Goal: Task Accomplishment & Management: Manage account settings

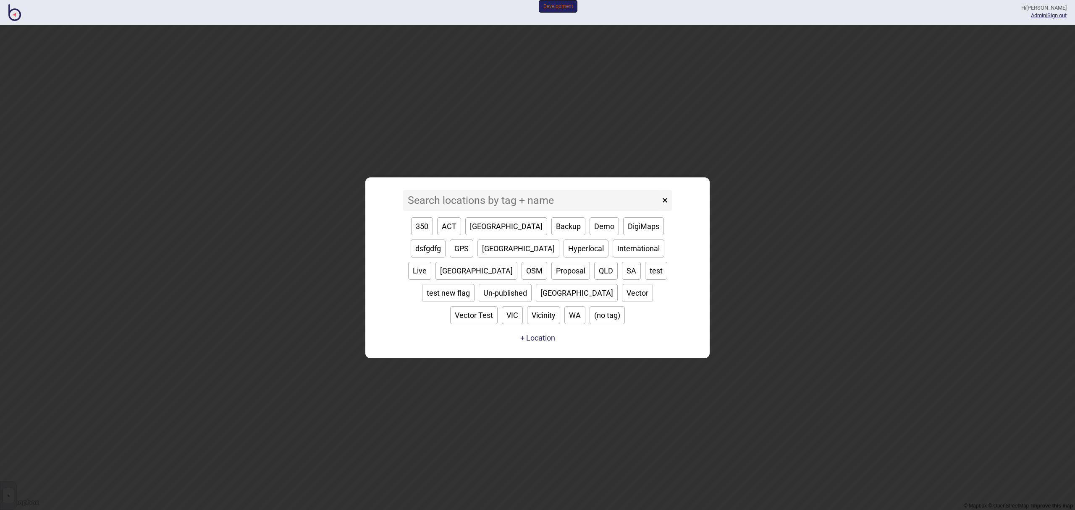
click at [572, 211] on input at bounding box center [531, 200] width 257 height 21
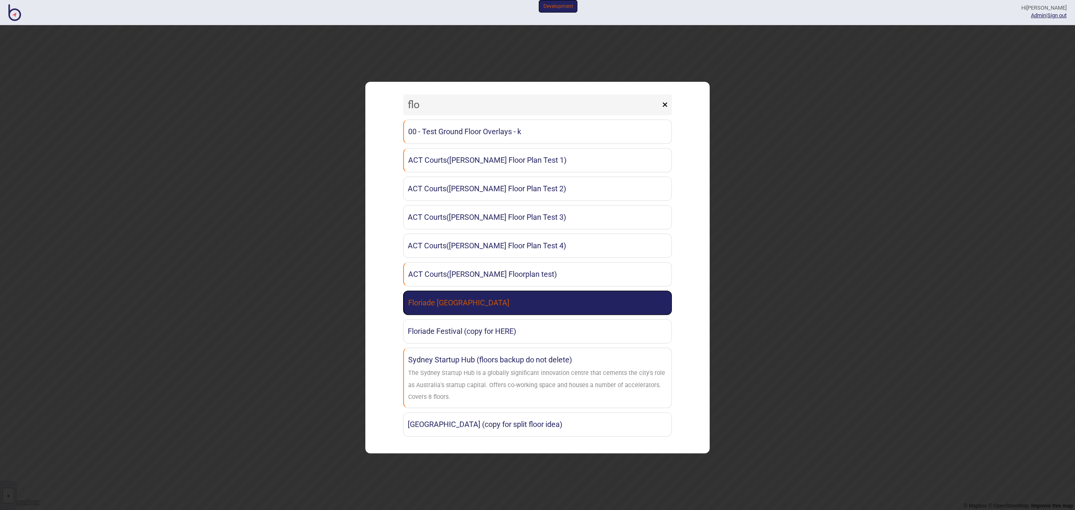
type input "flo"
click at [549, 311] on link "Floriade [GEOGRAPHIC_DATA]" at bounding box center [537, 303] width 269 height 24
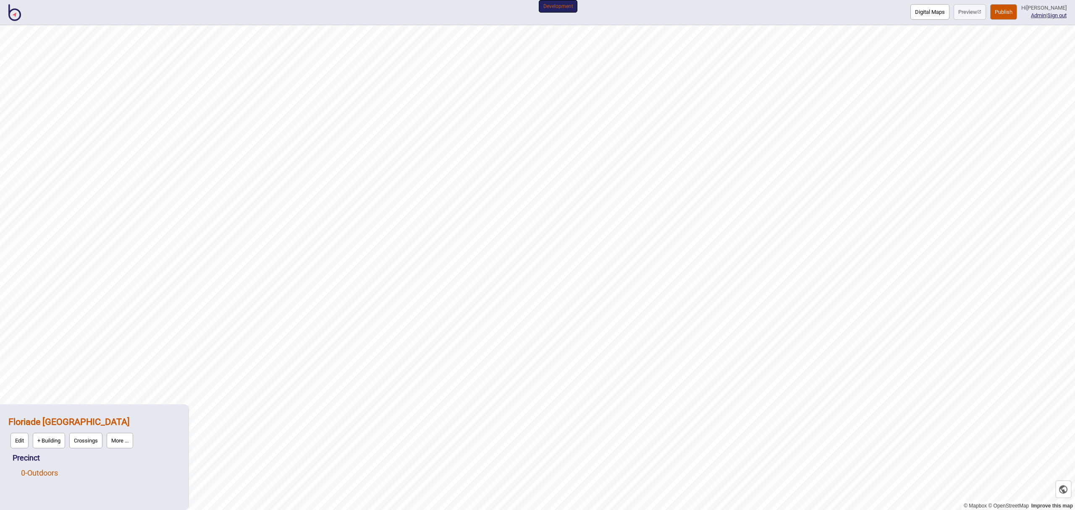
click at [43, 471] on link "0 - Outdoors" at bounding box center [39, 473] width 37 height 9
click at [36, 471] on button "Edit" at bounding box center [32, 471] width 18 height 16
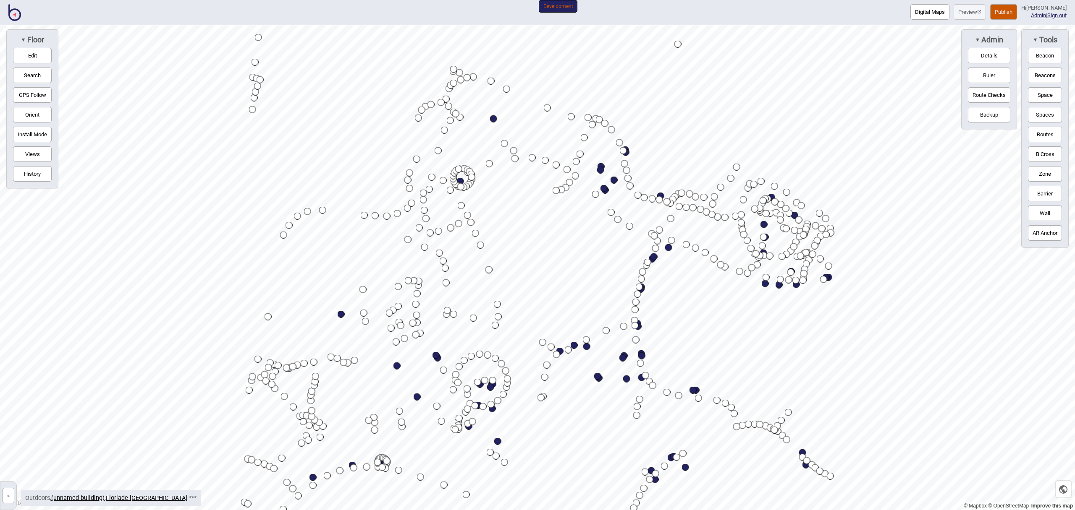
click at [31, 150] on button "Views" at bounding box center [32, 154] width 39 height 16
click at [73, 38] on span "►" at bounding box center [74, 40] width 5 height 6
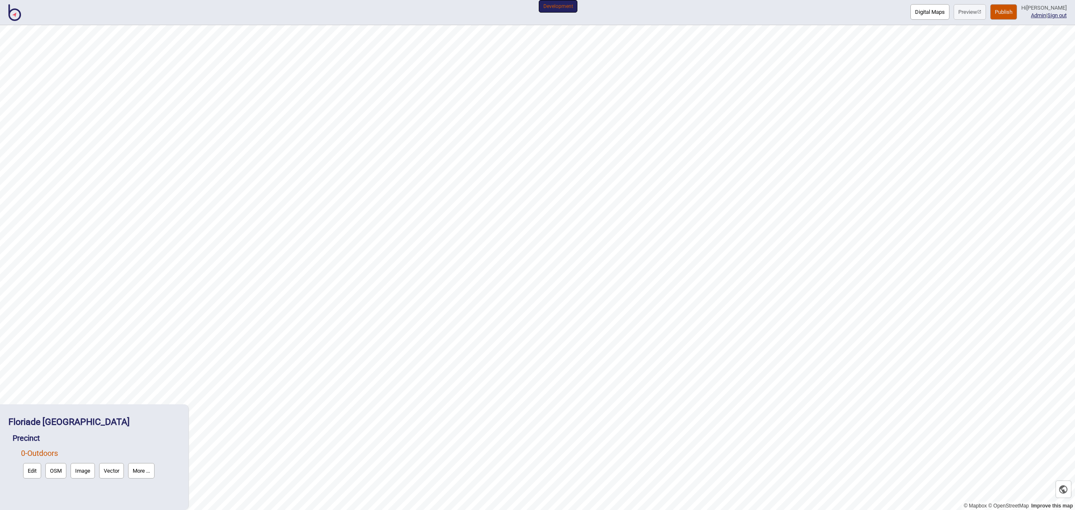
click at [13, 12] on img at bounding box center [14, 12] width 13 height 17
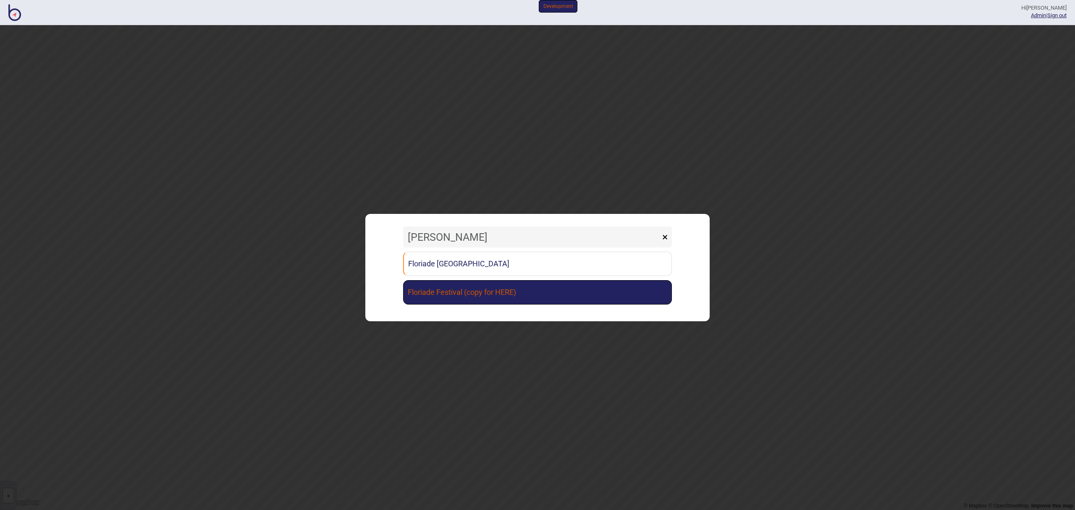
type input "[PERSON_NAME]"
click at [563, 290] on link "Floriade Festival (copy for HERE)" at bounding box center [537, 292] width 269 height 24
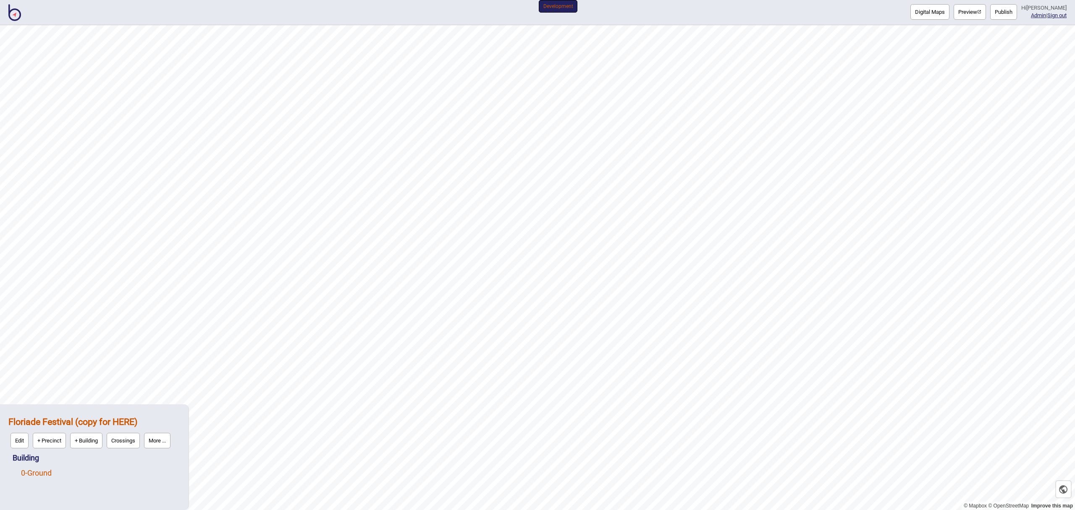
click at [38, 472] on link "0 - Ground" at bounding box center [36, 473] width 31 height 9
click at [34, 473] on button "Edit" at bounding box center [32, 471] width 18 height 16
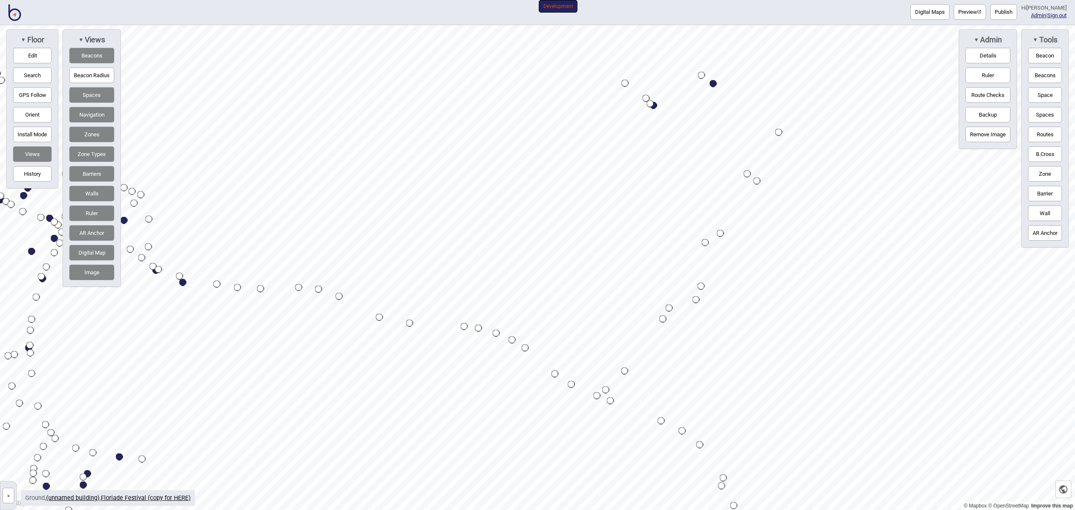
click at [662, 319] on div "Map marker" at bounding box center [662, 319] width 7 height 7
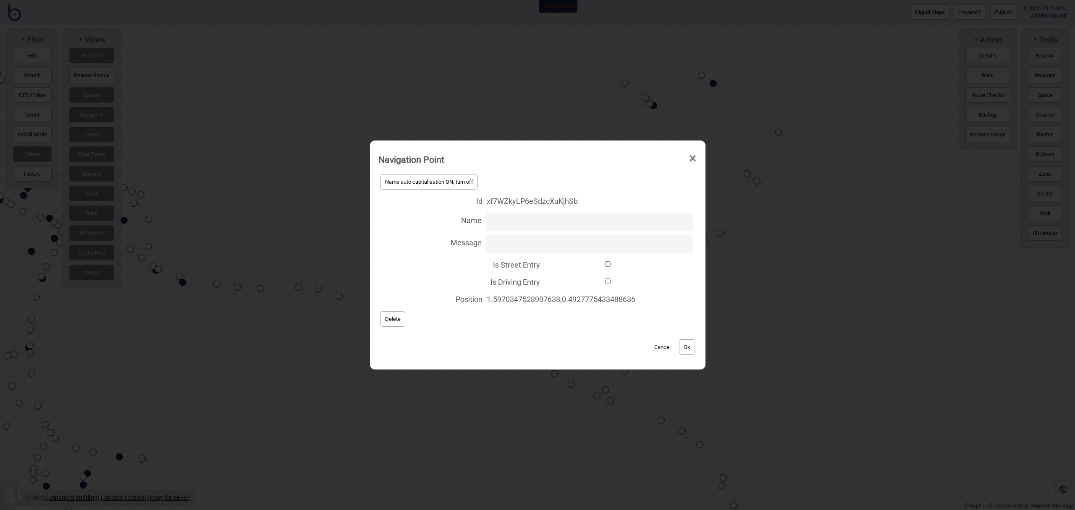
click at [608, 279] on input "Is Driving Entry" at bounding box center [608, 281] width 128 height 5
checkbox input "true"
click at [691, 344] on button "Ok" at bounding box center [687, 348] width 16 height 16
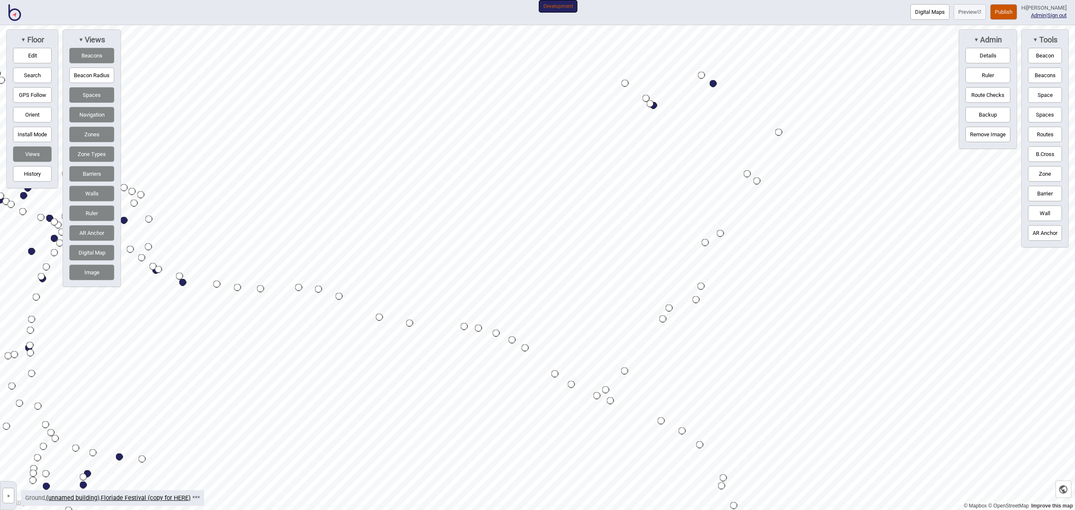
click at [662, 320] on div "Map marker" at bounding box center [662, 319] width 7 height 7
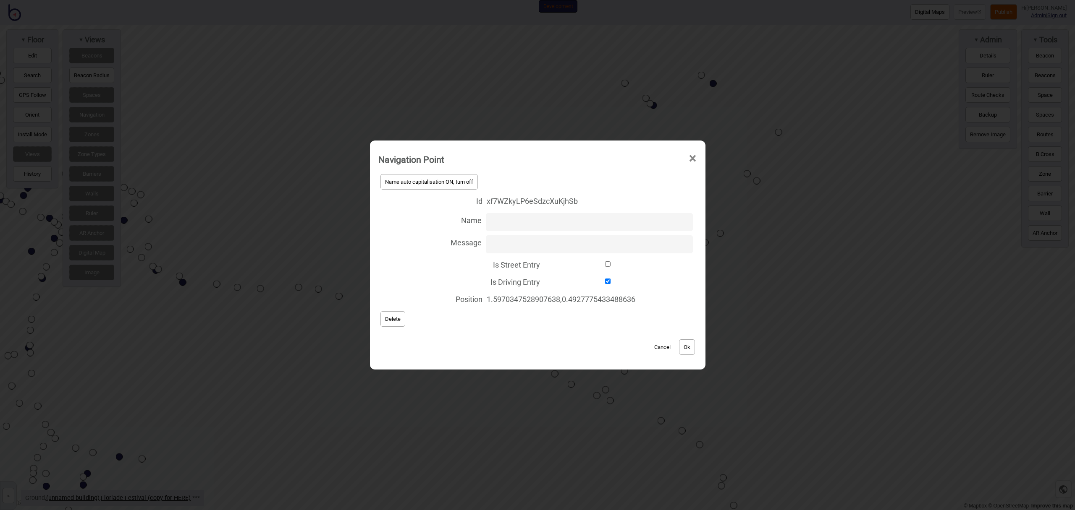
click at [603, 262] on input "Is Street Entry" at bounding box center [608, 263] width 128 height 5
checkbox input "true"
click at [692, 352] on button "Ok" at bounding box center [687, 348] width 16 height 16
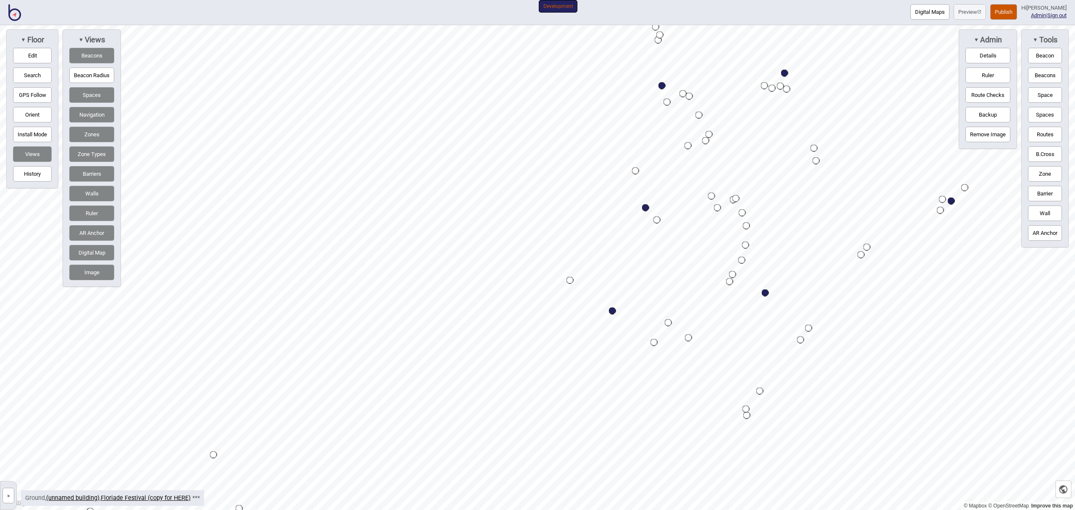
click at [569, 280] on div "Map marker" at bounding box center [569, 280] width 7 height 7
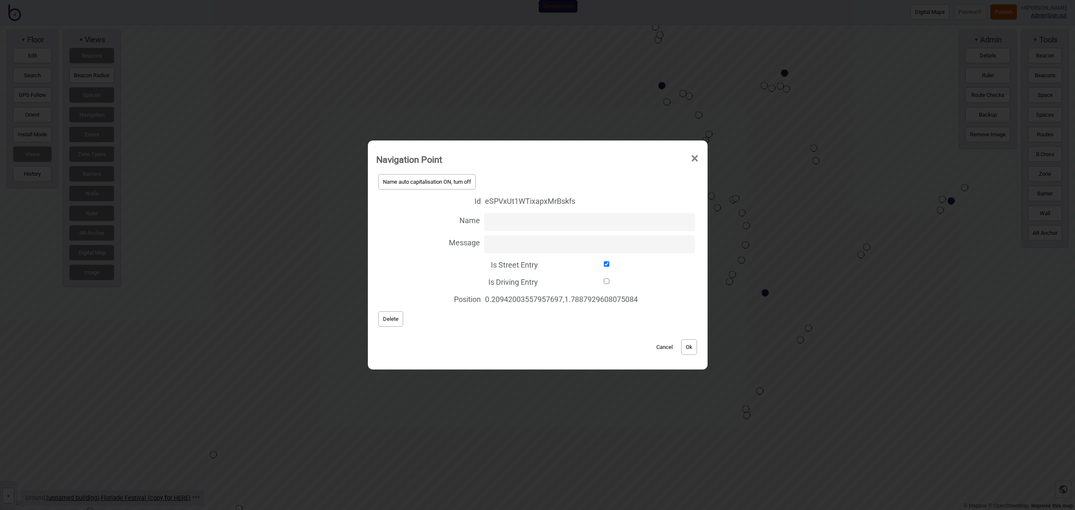
click at [606, 280] on input "Is Driving Entry" at bounding box center [606, 281] width 129 height 5
checkbox input "true"
click at [697, 348] on button "Ok" at bounding box center [689, 348] width 16 height 16
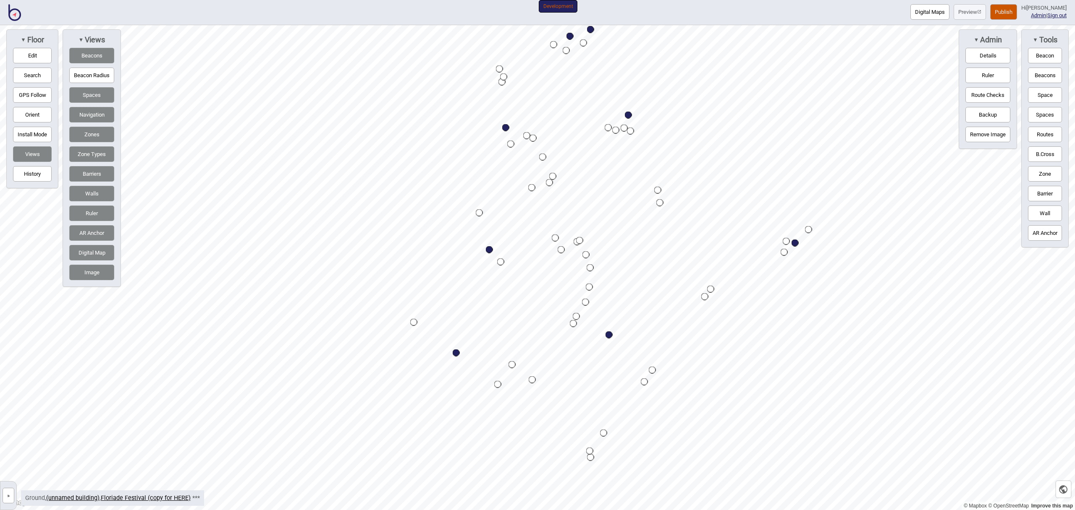
click at [786, 242] on div "Map marker" at bounding box center [785, 241] width 7 height 7
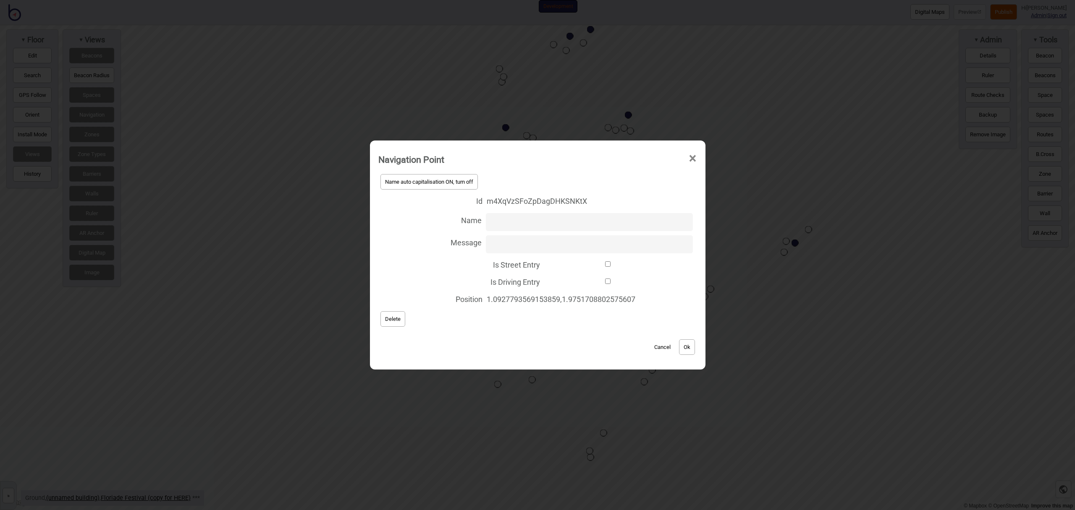
click at [606, 284] on input "Is Driving Entry" at bounding box center [608, 281] width 128 height 5
checkbox input "true"
click at [687, 349] on button "Ok" at bounding box center [687, 348] width 16 height 16
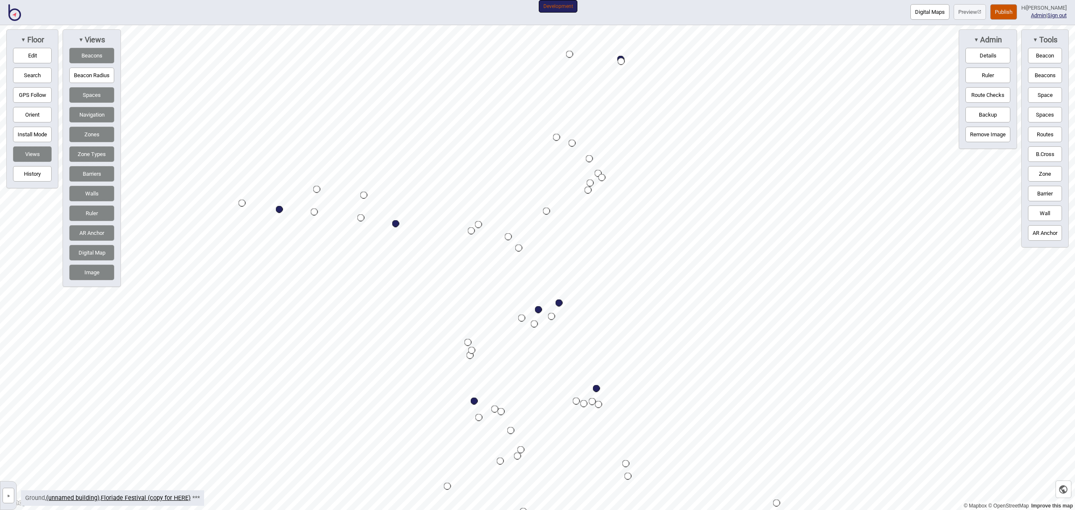
click at [621, 62] on div "Map marker" at bounding box center [620, 61] width 7 height 7
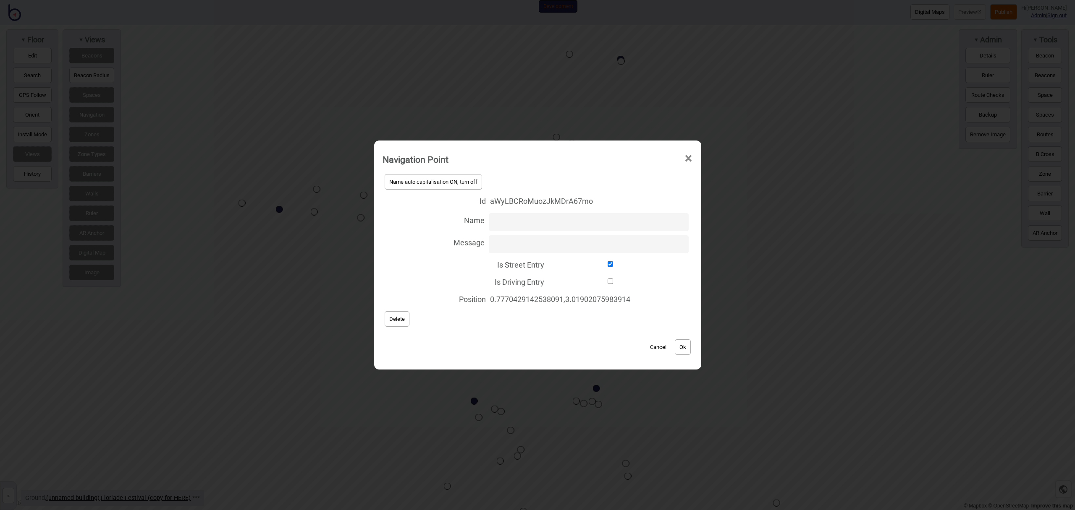
click at [608, 283] on label "Is Driving Entry" at bounding box center [537, 281] width 310 height 17
click at [608, 283] on input "Is Driving Entry" at bounding box center [610, 281] width 124 height 5
checkbox input "true"
click at [687, 344] on button "Ok" at bounding box center [683, 348] width 16 height 16
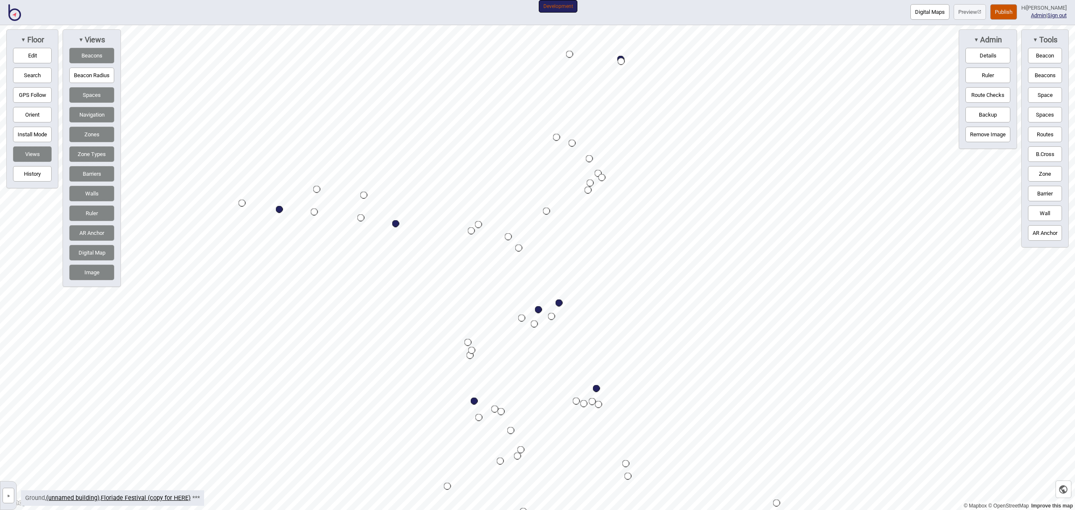
click at [241, 202] on div "Map marker" at bounding box center [241, 203] width 7 height 7
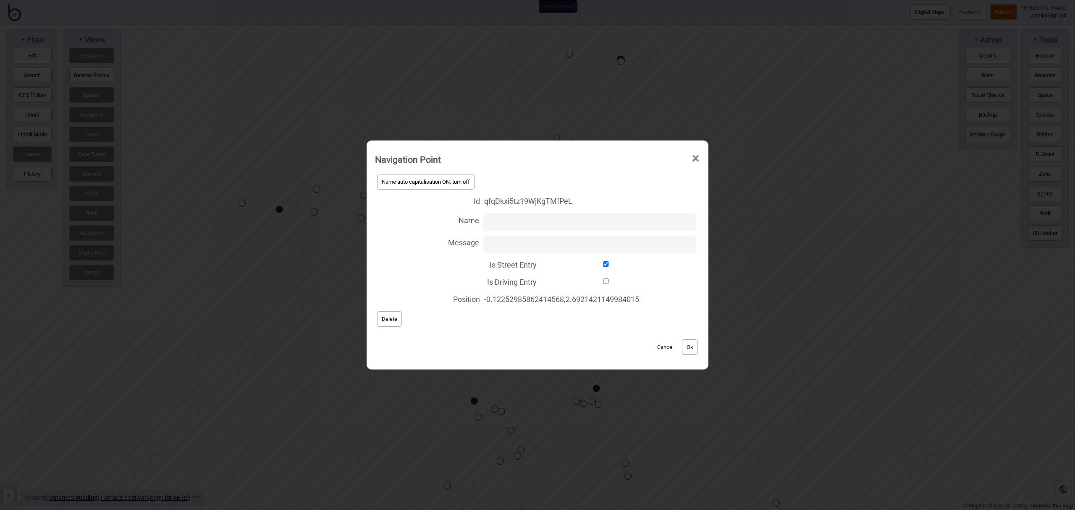
click at [604, 280] on input "Is Driving Entry" at bounding box center [606, 281] width 130 height 5
checkbox input "true"
click at [689, 342] on button "Ok" at bounding box center [690, 348] width 16 height 16
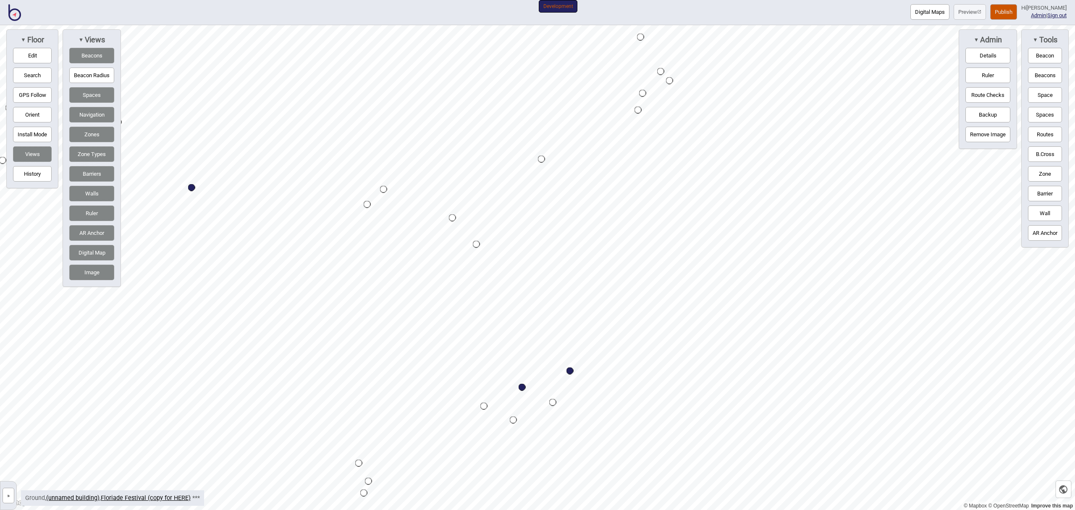
drag, startPoint x: 1037, startPoint y: 130, endPoint x: 1032, endPoint y: 130, distance: 5.5
click at [1037, 130] on button "Routes" at bounding box center [1045, 135] width 34 height 16
click at [544, 158] on div "Map marker" at bounding box center [541, 159] width 7 height 7
click at [476, 243] on div "Map marker" at bounding box center [476, 244] width 7 height 7
click at [1049, 135] on button "Routes" at bounding box center [1045, 135] width 34 height 16
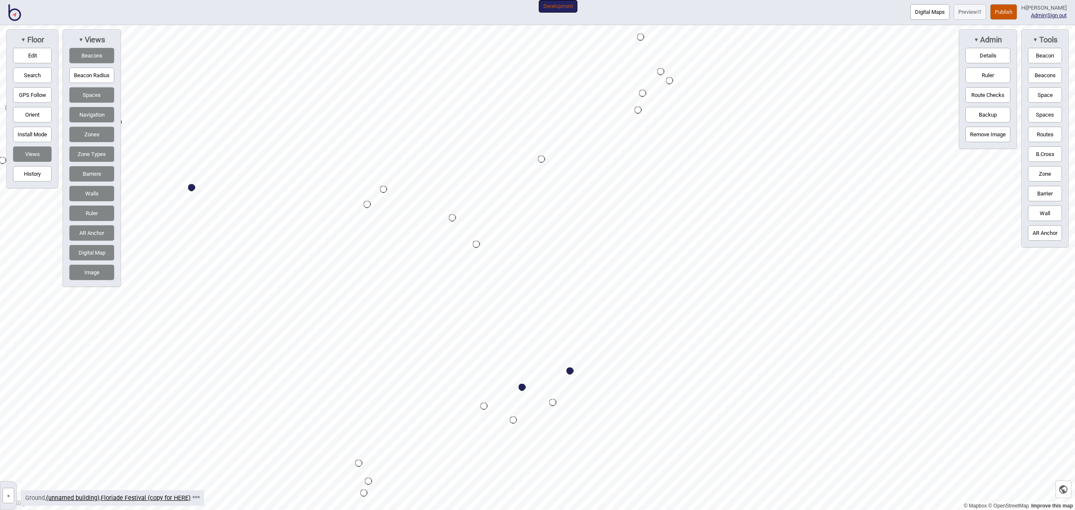
click at [1006, 7] on button "Publish" at bounding box center [1003, 12] width 27 height 16
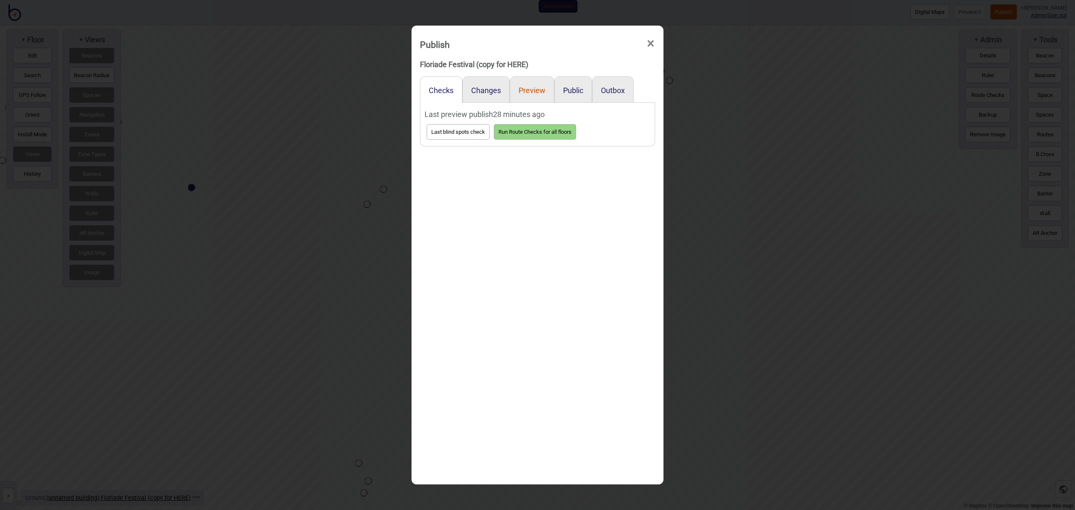
click at [519, 90] on button "Preview" at bounding box center [531, 90] width 27 height 9
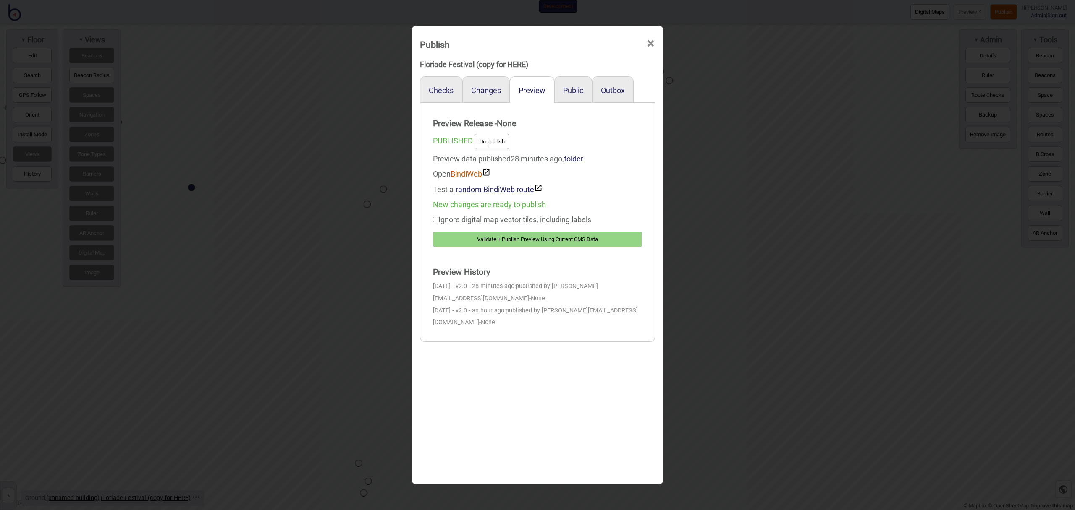
click at [463, 173] on link "BindiWeb" at bounding box center [470, 174] width 40 height 9
click at [555, 237] on button "Validate + Publish Preview Using Current CMS Data" at bounding box center [537, 240] width 209 height 16
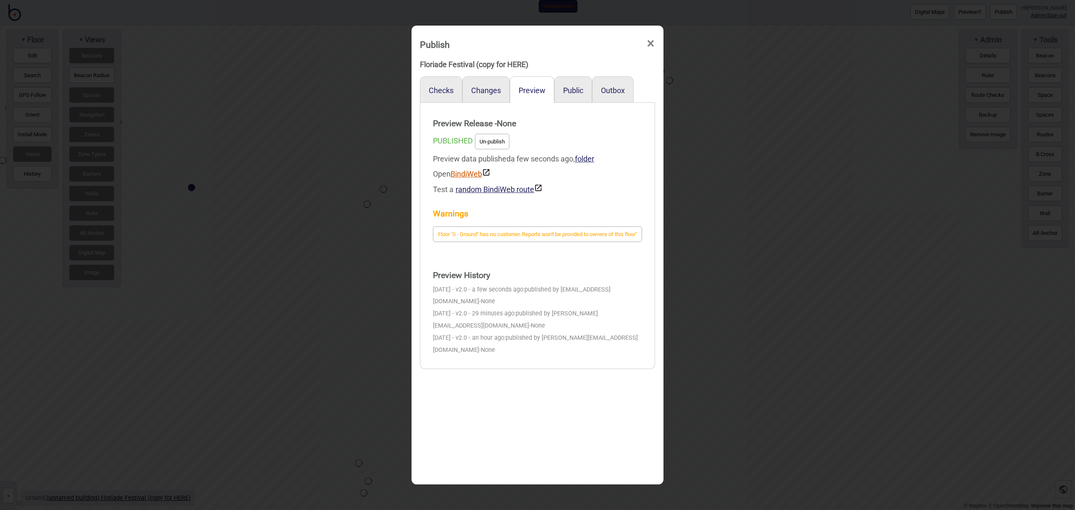
click at [472, 173] on link "BindiWeb" at bounding box center [470, 174] width 40 height 9
click at [650, 40] on span "×" at bounding box center [650, 44] width 9 height 28
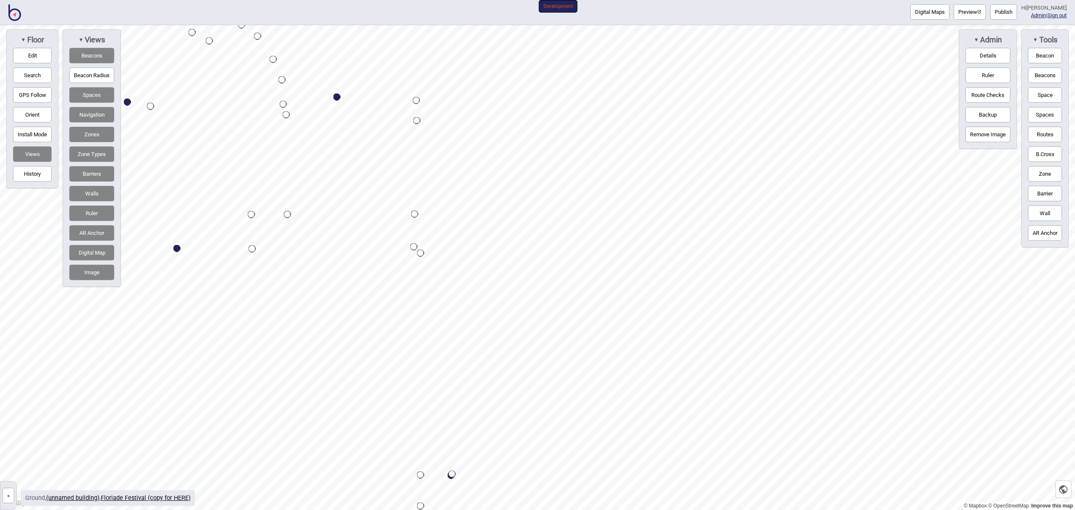
click at [422, 252] on div "Map marker" at bounding box center [420, 253] width 7 height 7
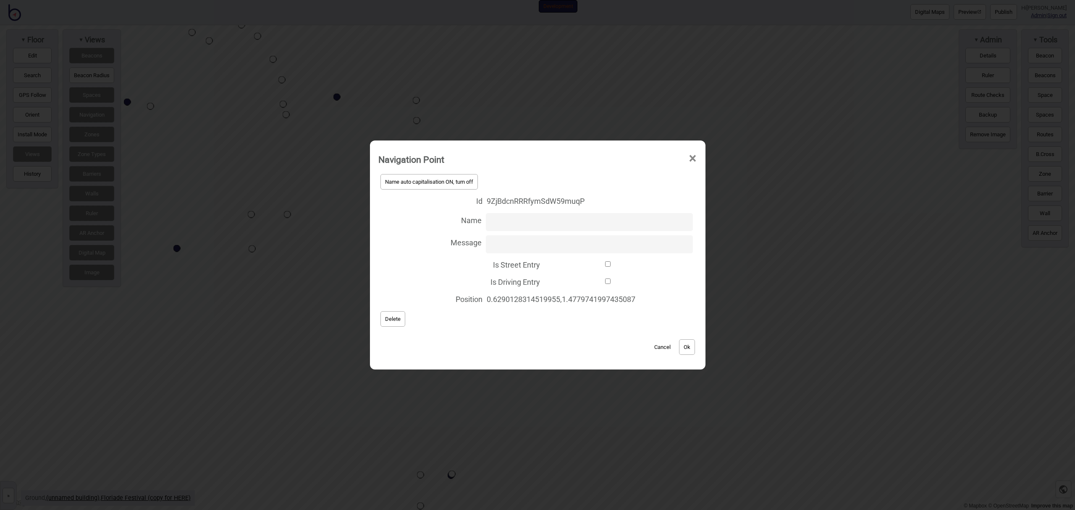
click at [604, 280] on input "Is Driving Entry" at bounding box center [608, 281] width 128 height 5
checkbox input "true"
click at [690, 348] on button "Ok" at bounding box center [687, 348] width 16 height 16
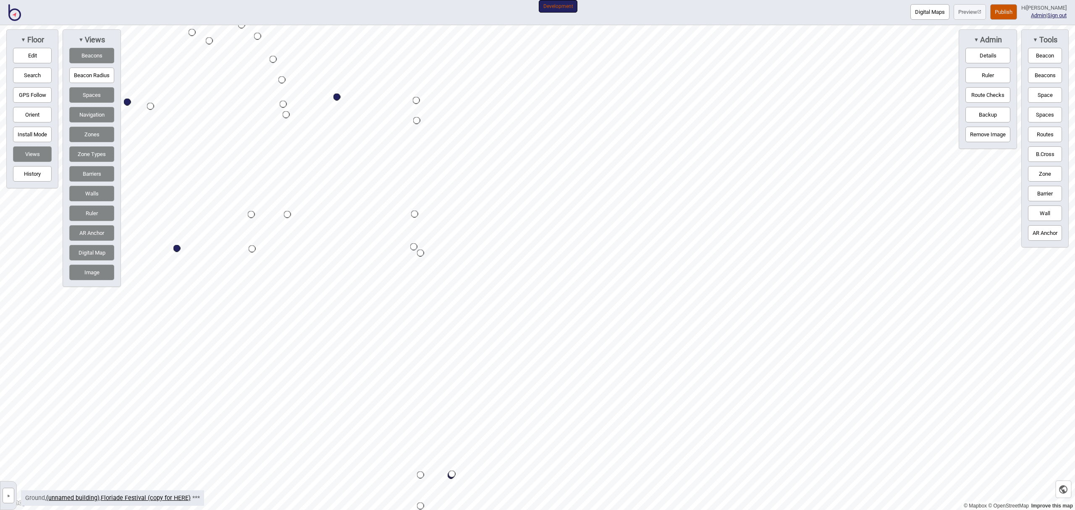
click at [1015, 8] on button "Publish" at bounding box center [1003, 12] width 27 height 16
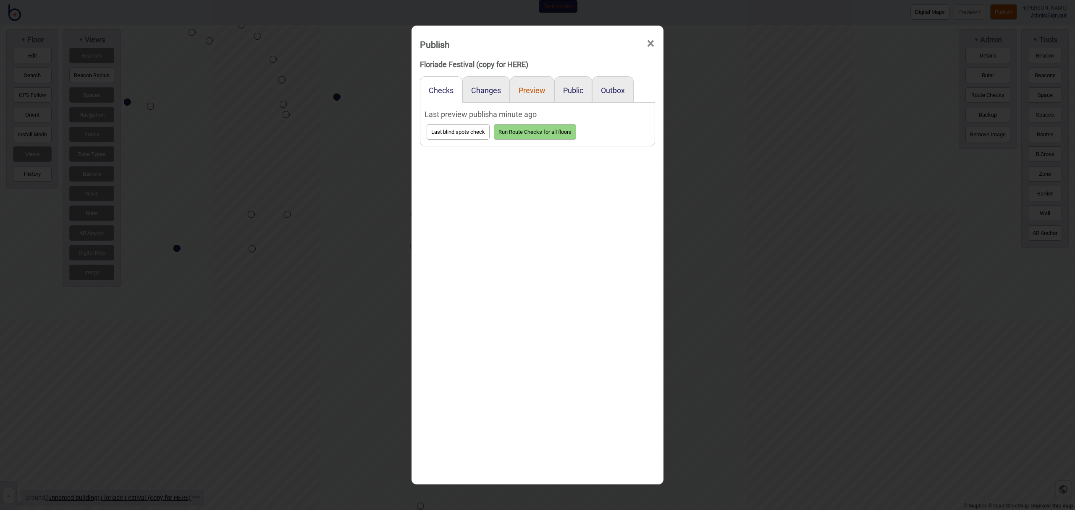
click at [538, 92] on button "Preview" at bounding box center [531, 90] width 27 height 9
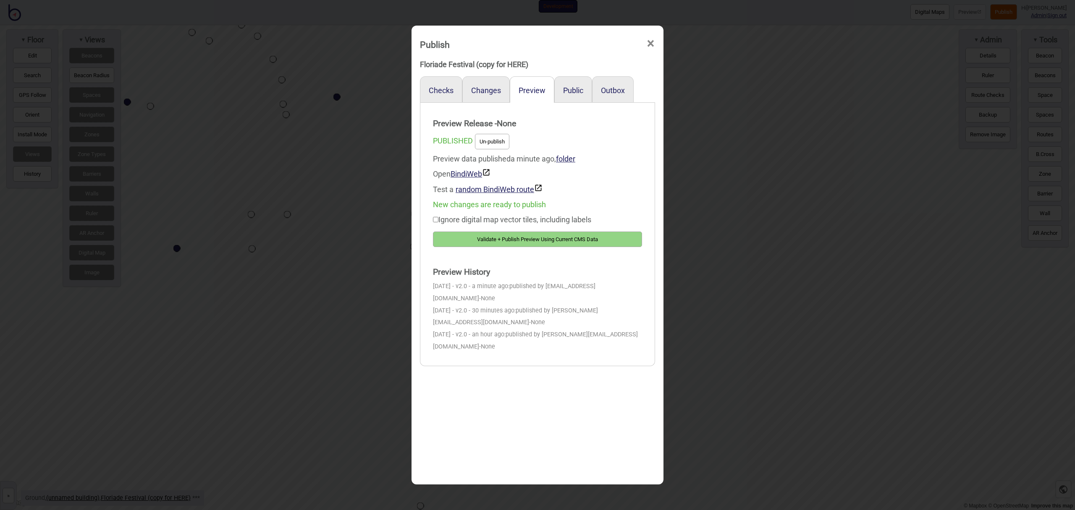
click at [516, 237] on button "Validate + Publish Preview Using Current CMS Data" at bounding box center [537, 240] width 209 height 16
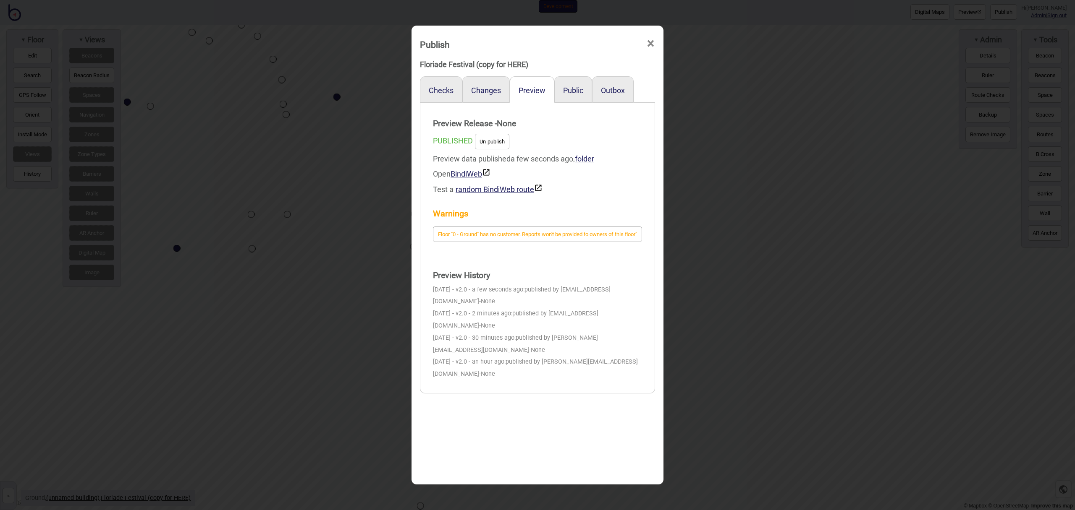
click at [649, 46] on span "×" at bounding box center [650, 44] width 9 height 28
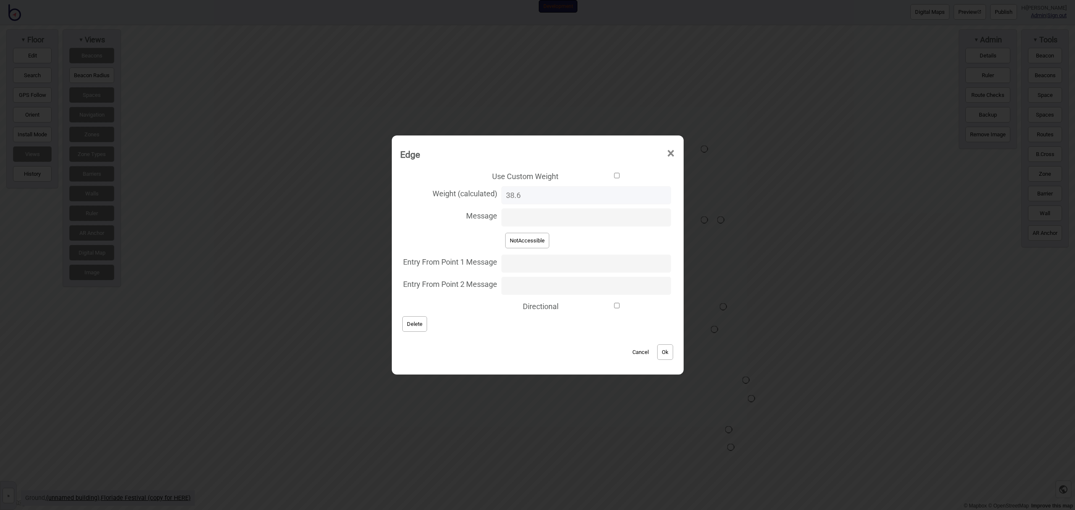
click at [666, 157] on span "×" at bounding box center [670, 154] width 9 height 28
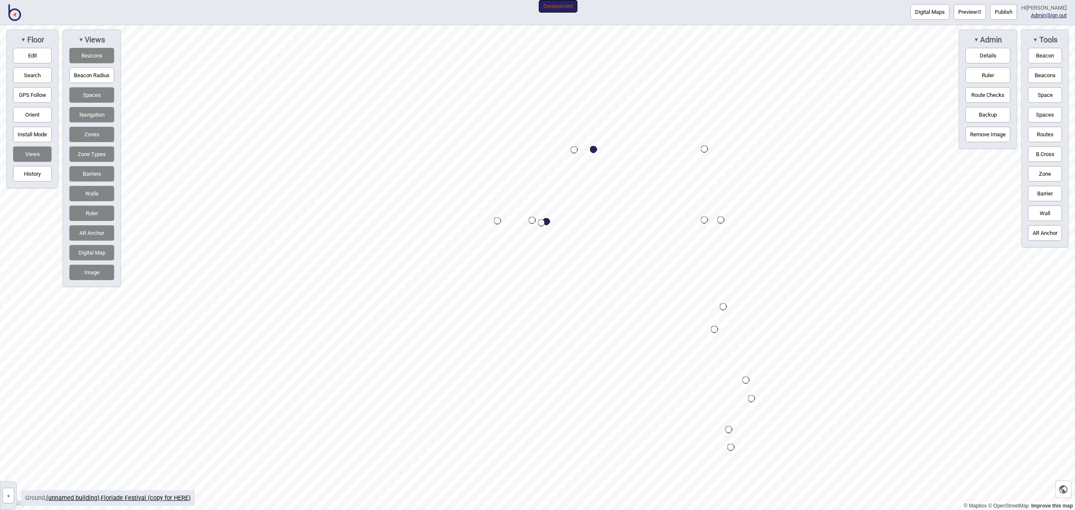
click at [22, 56] on button "Edit" at bounding box center [32, 56] width 39 height 16
click at [703, 168] on div "Map marker" at bounding box center [703, 166] width 9 height 9
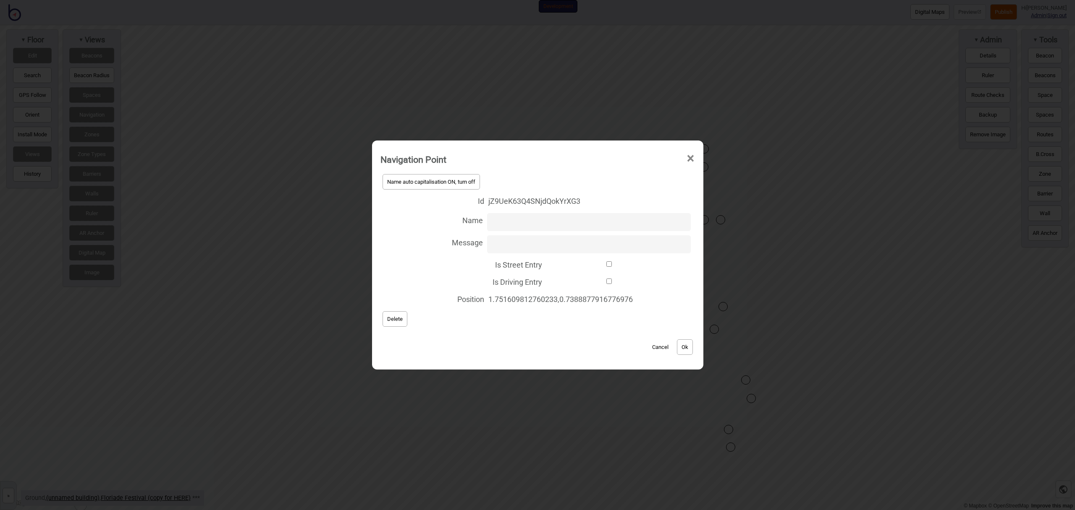
click at [611, 280] on input "Is Driving Entry" at bounding box center [609, 281] width 126 height 5
checkbox input "true"
click at [688, 350] on button "Ok" at bounding box center [685, 348] width 16 height 16
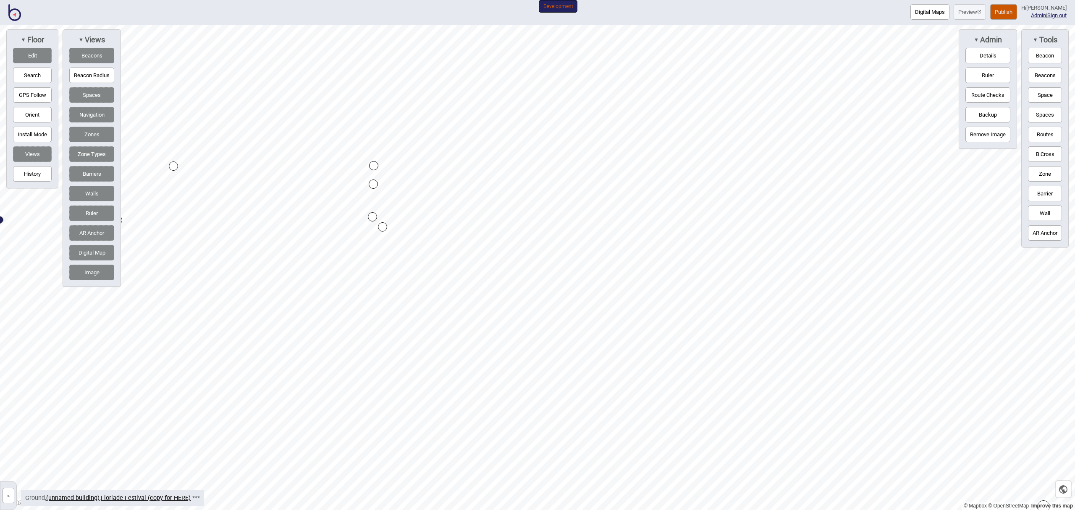
click at [373, 184] on div "Map marker" at bounding box center [373, 184] width 9 height 9
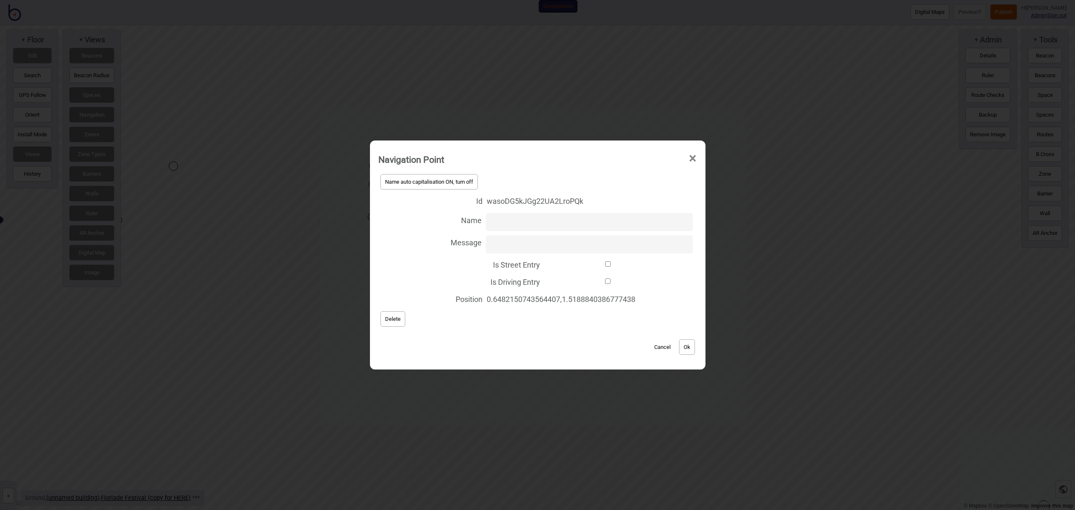
click at [612, 282] on input "Is Driving Entry" at bounding box center [608, 281] width 128 height 5
checkbox input "true"
click at [694, 351] on button "Ok" at bounding box center [687, 348] width 16 height 16
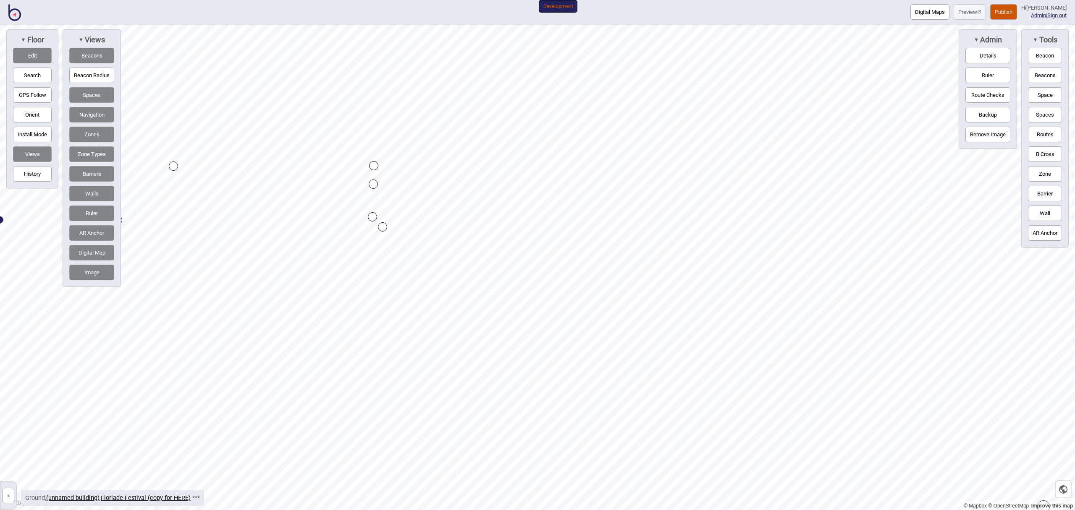
click at [1003, 16] on button "Publish" at bounding box center [1003, 12] width 27 height 16
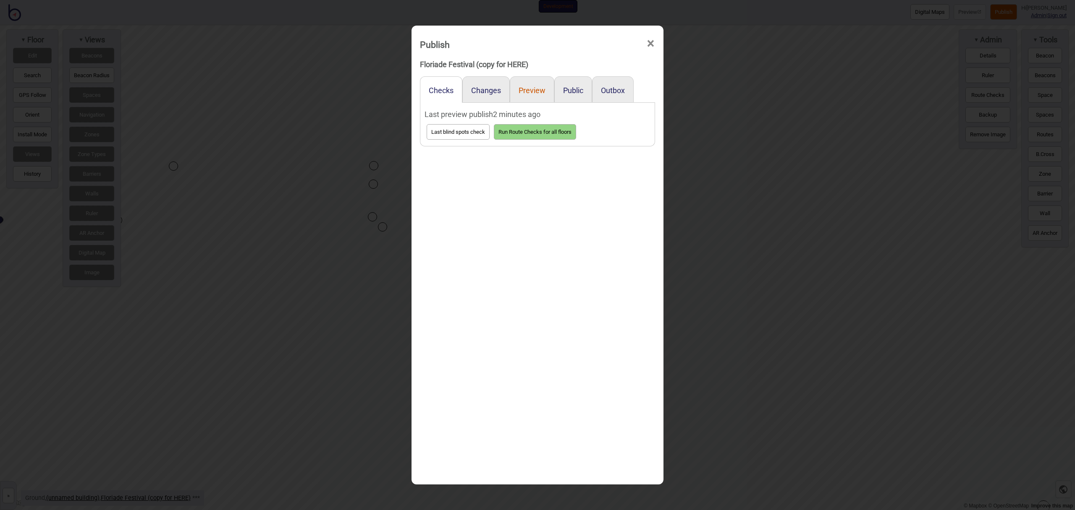
click at [528, 91] on button "Preview" at bounding box center [531, 90] width 27 height 9
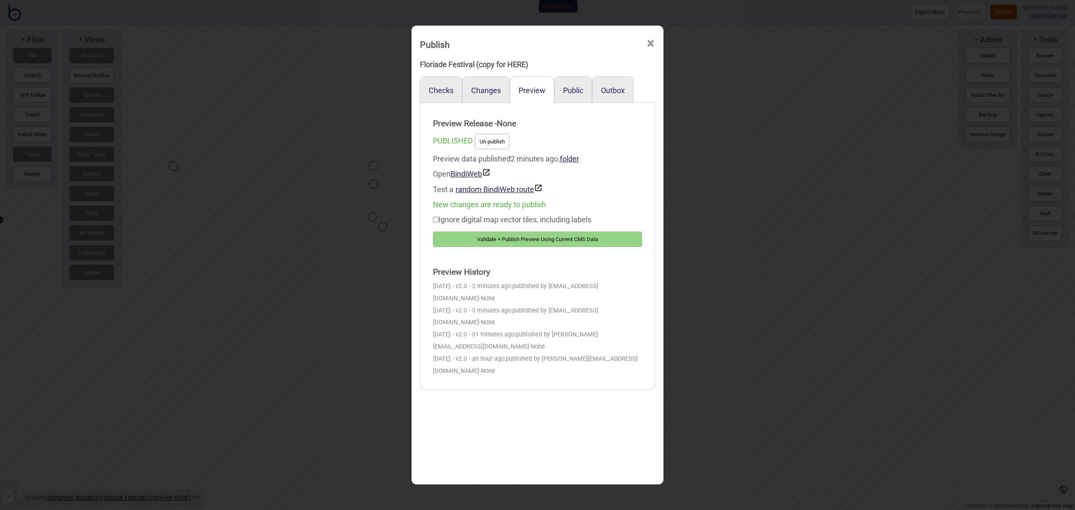
click at [558, 241] on button "Validate + Publish Preview Using Current CMS Data" at bounding box center [537, 240] width 209 height 16
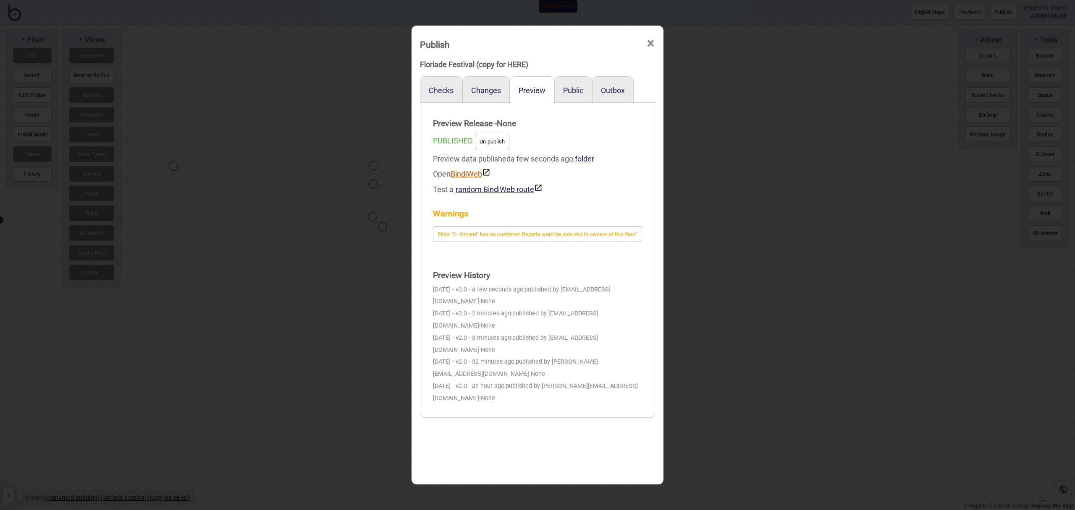
click at [470, 174] on link "BindiWeb" at bounding box center [470, 174] width 40 height 9
click at [654, 41] on span "×" at bounding box center [650, 44] width 9 height 28
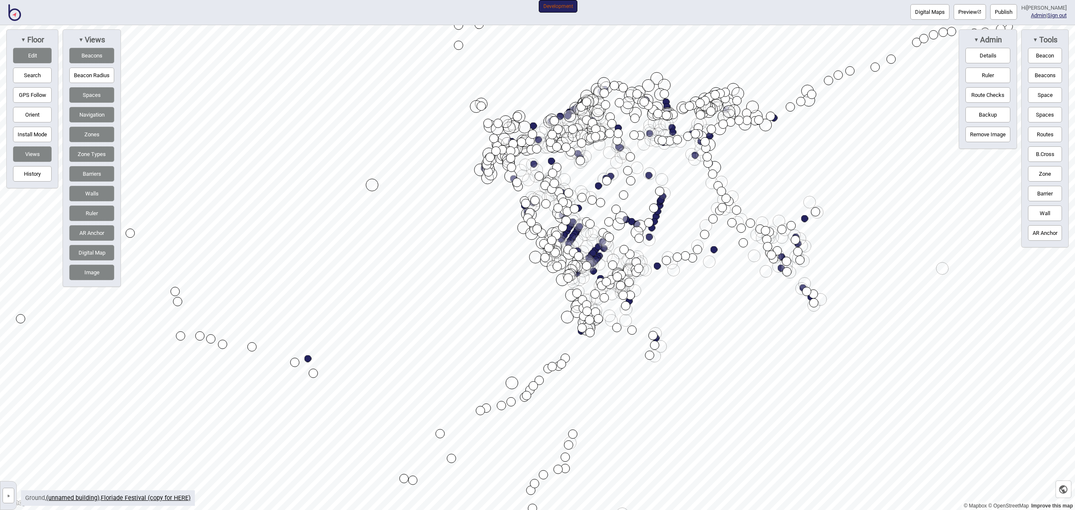
click at [516, 0] on html "Digital Maps Preview Publish Hi John-Ross Admin | Sign out Development © Mapbox…" at bounding box center [537, 0] width 1075 height 0
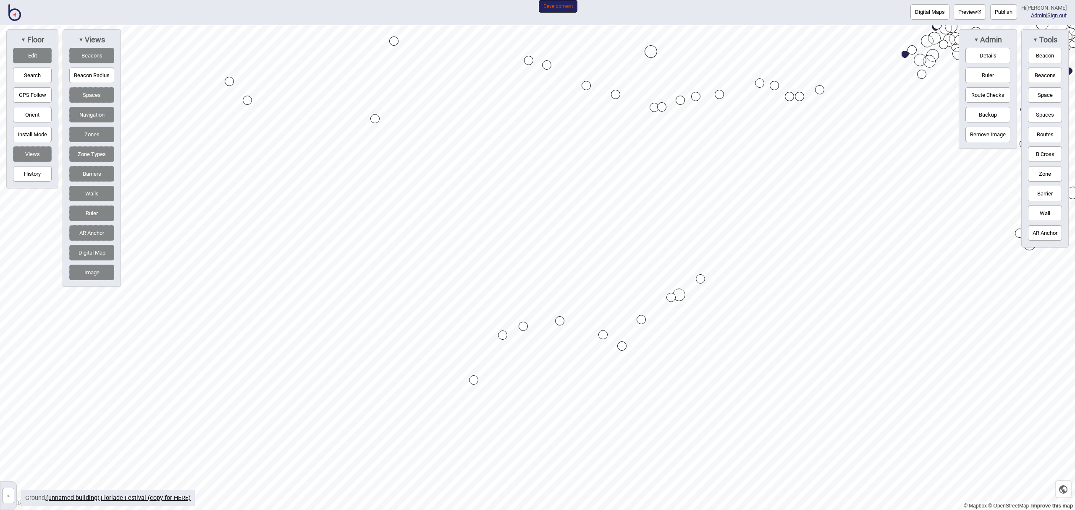
click at [671, 298] on div "Map marker" at bounding box center [670, 297] width 9 height 9
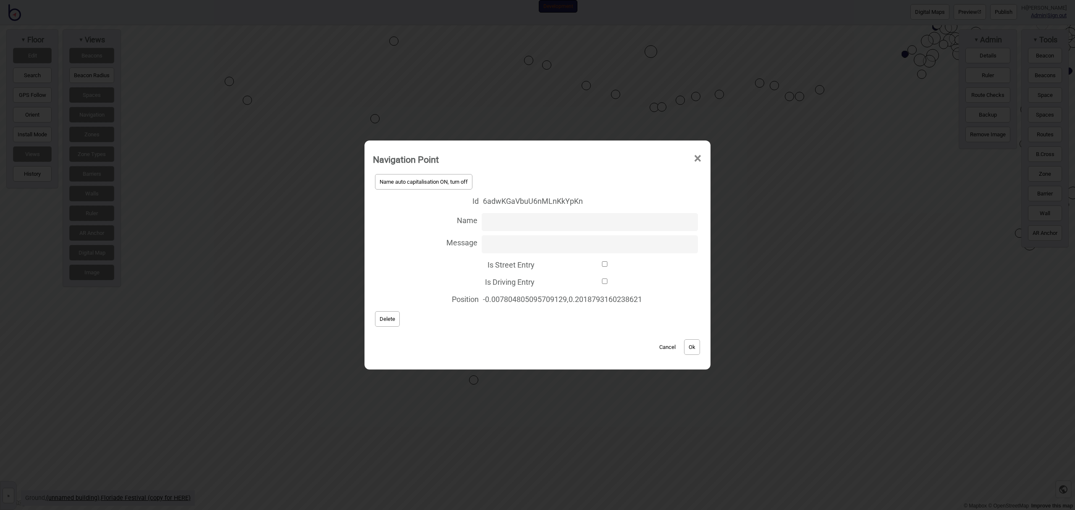
click at [603, 281] on input "Is Driving Entry" at bounding box center [605, 281] width 132 height 5
checkbox input "true"
click at [696, 348] on button "Ok" at bounding box center [692, 348] width 16 height 16
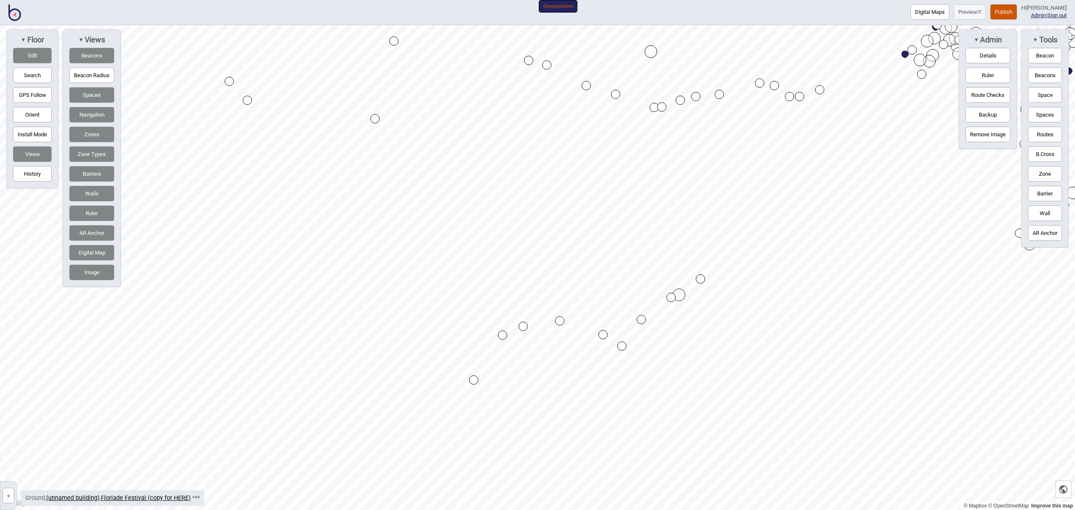
click at [680, 100] on div "Map marker" at bounding box center [679, 100] width 9 height 9
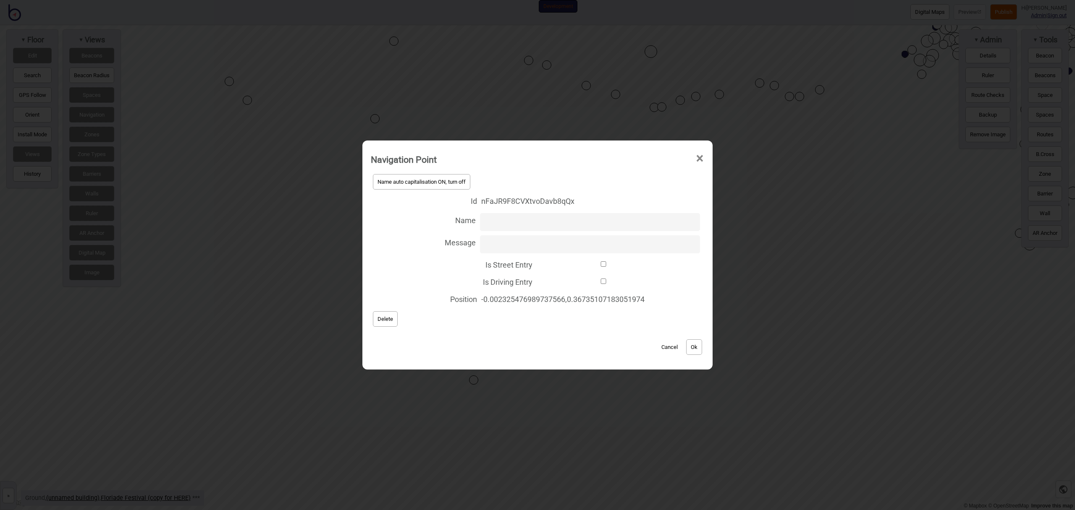
click at [602, 278] on label "Is Driving Entry" at bounding box center [537, 281] width 333 height 17
click at [602, 279] on input "Is Driving Entry" at bounding box center [602, 281] width 133 height 5
checkbox input "true"
click at [688, 342] on div "Cancel Ok" at bounding box center [537, 343] width 333 height 28
click at [695, 343] on button "Ok" at bounding box center [694, 348] width 16 height 16
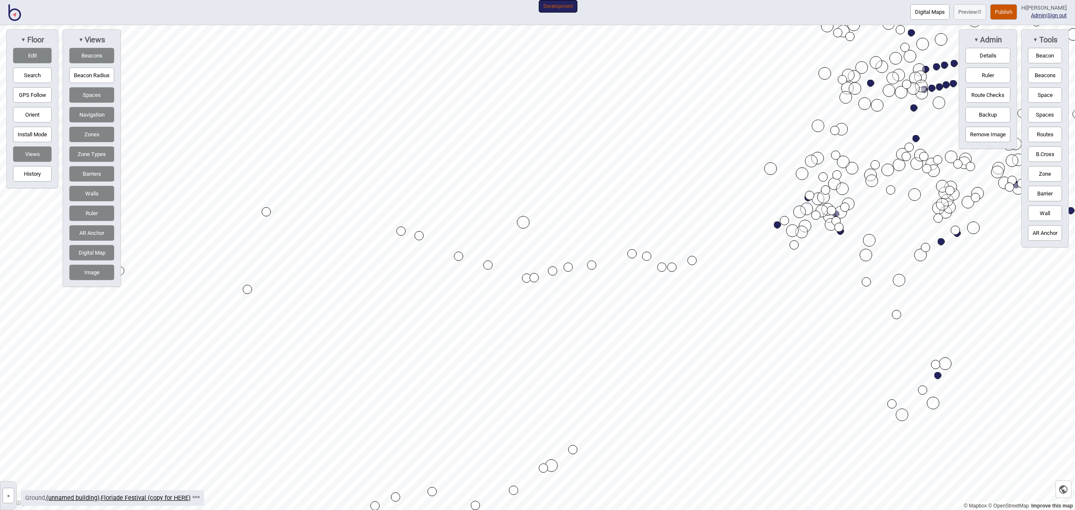
click at [552, 272] on div "Map marker" at bounding box center [552, 271] width 9 height 9
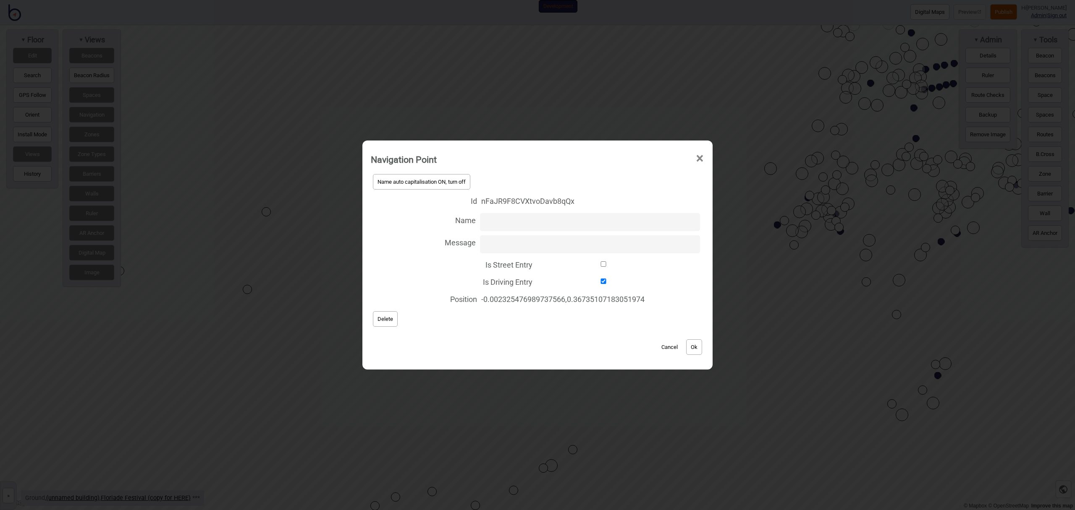
click at [601, 281] on input "Is Driving Entry" at bounding box center [602, 281] width 133 height 5
checkbox input "false"
click at [700, 350] on button "Ok" at bounding box center [694, 348] width 16 height 16
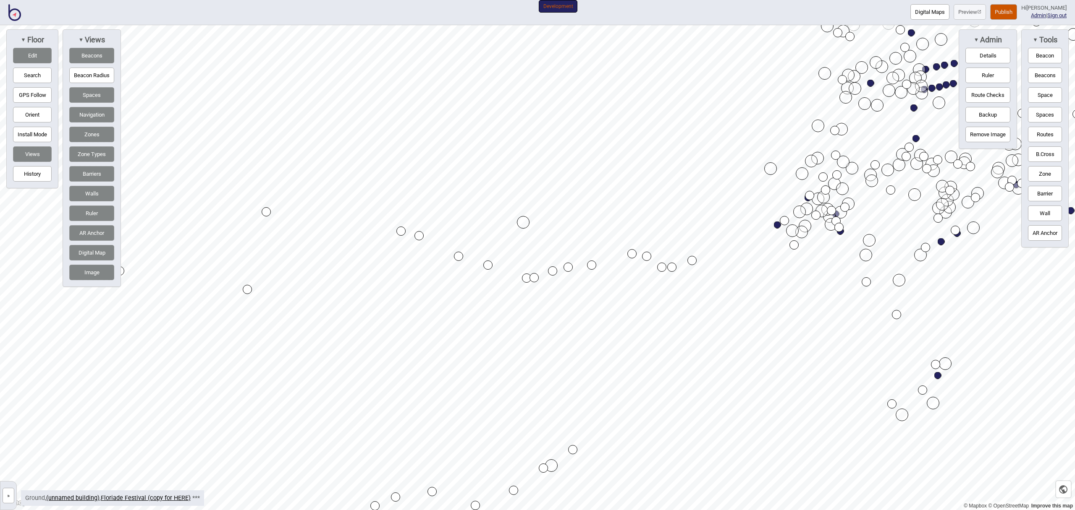
click at [544, 469] on div "Map marker" at bounding box center [543, 468] width 9 height 9
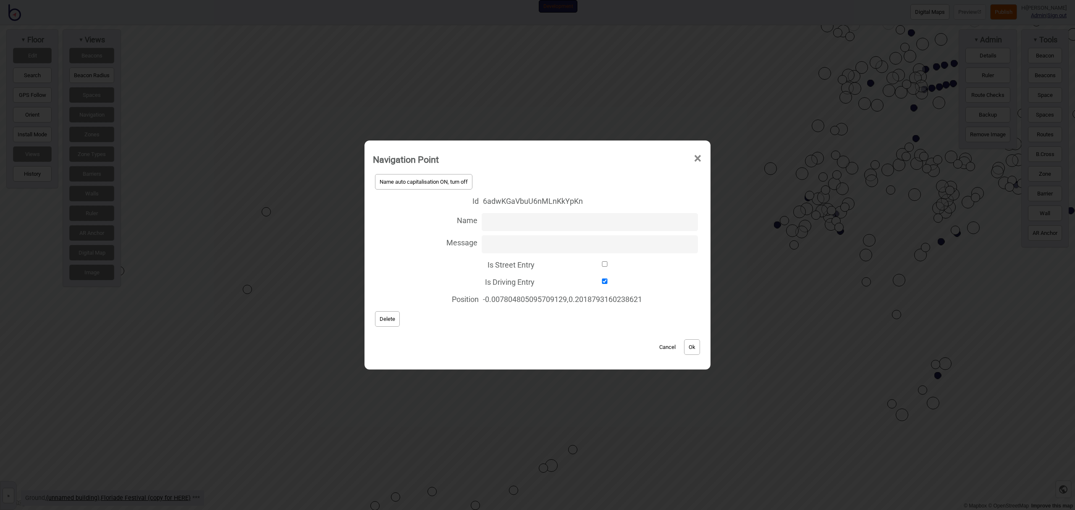
click at [601, 277] on label "Is Driving Entry" at bounding box center [537, 281] width 329 height 17
click at [601, 279] on input "Is Driving Entry" at bounding box center [605, 281] width 132 height 5
checkbox input "false"
click at [702, 347] on div "Cancel Ok" at bounding box center [537, 343] width 329 height 28
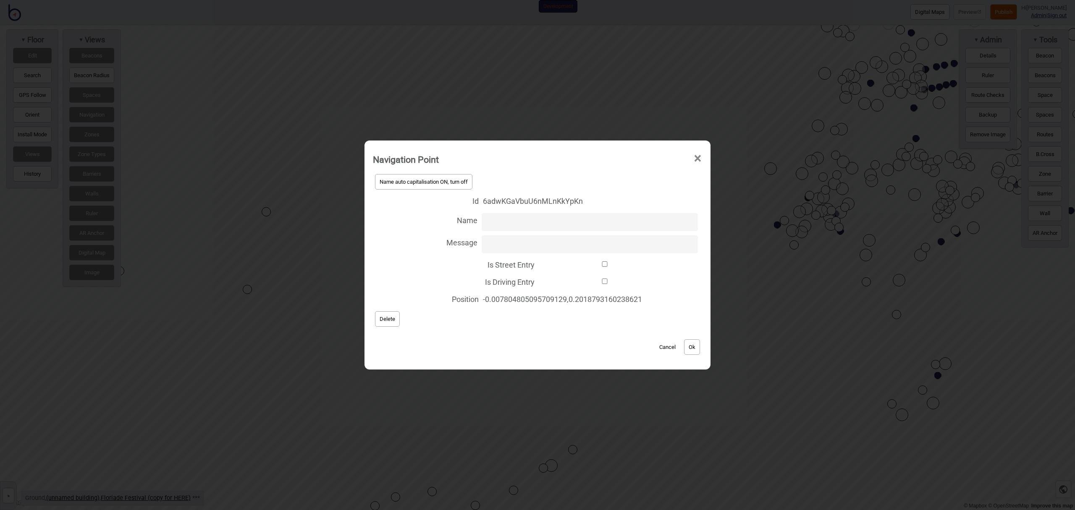
click at [695, 347] on button "Ok" at bounding box center [692, 348] width 16 height 16
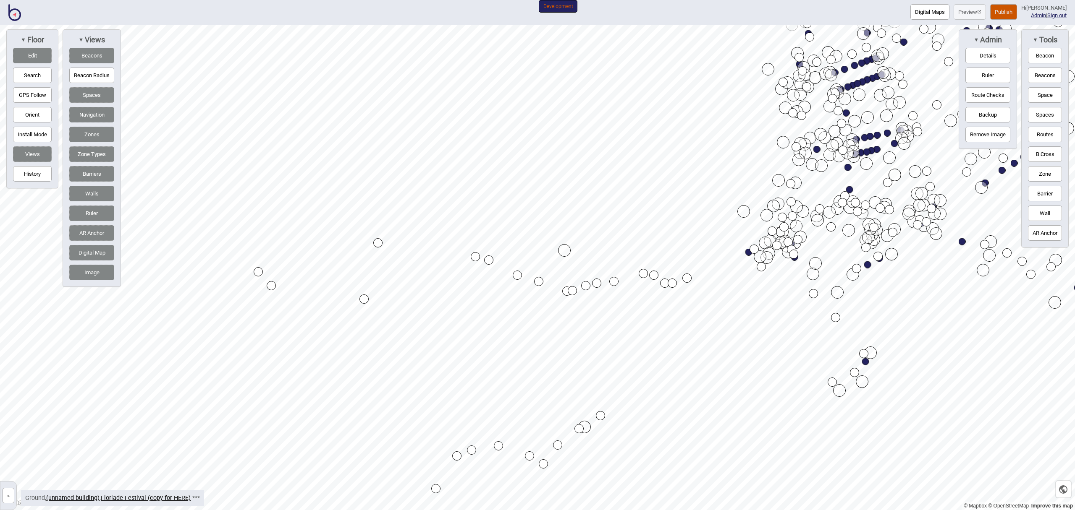
click at [1004, 10] on button "Publish" at bounding box center [1003, 12] width 27 height 16
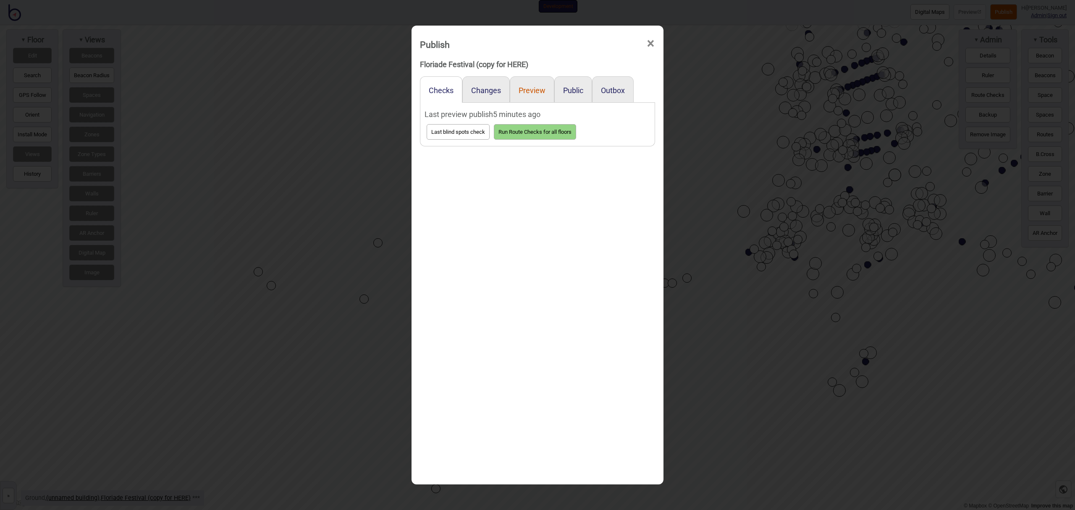
click at [537, 90] on button "Preview" at bounding box center [531, 90] width 27 height 9
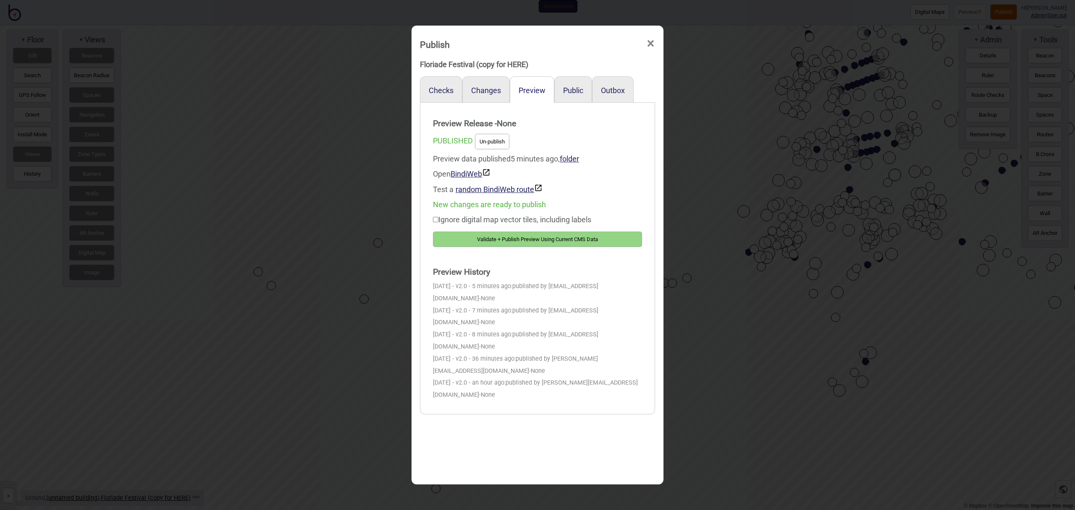
click at [652, 45] on span "×" at bounding box center [650, 44] width 9 height 28
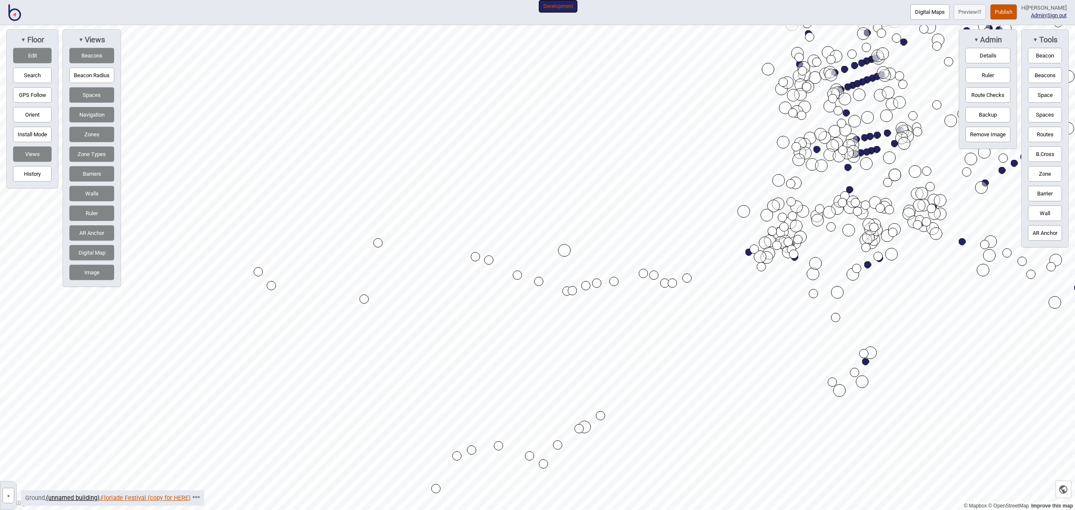
click at [177, 497] on link "Floriade Festival (copy for HERE)" at bounding box center [146, 498] width 90 height 7
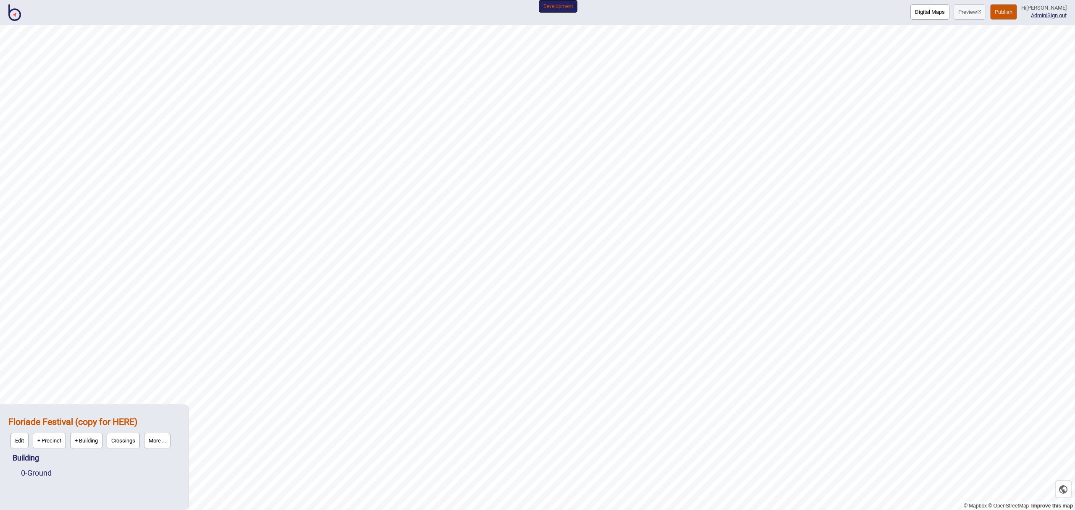
click at [164, 442] on button "More ..." at bounding box center [157, 441] width 26 height 16
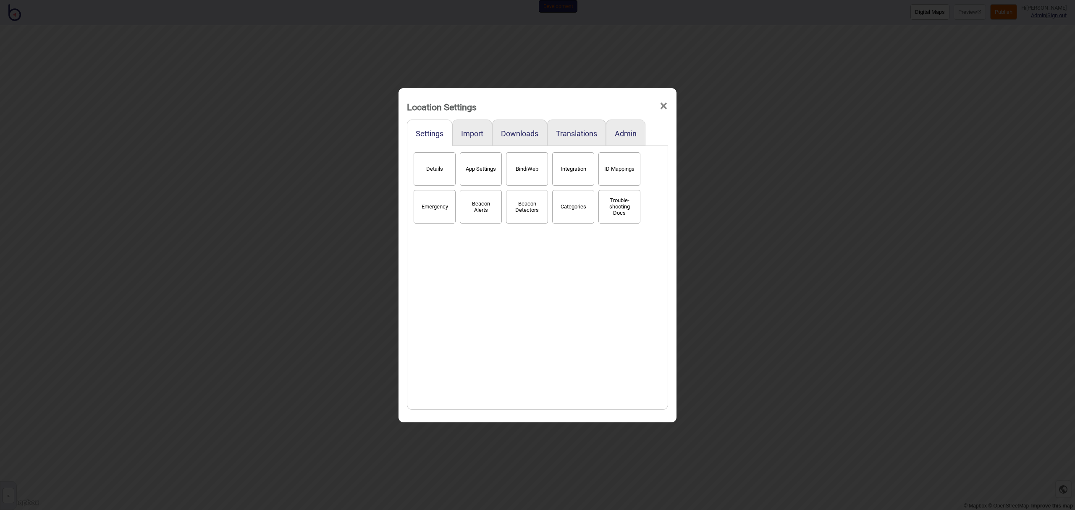
click at [522, 171] on button "BindiWeb" at bounding box center [527, 169] width 42 height 34
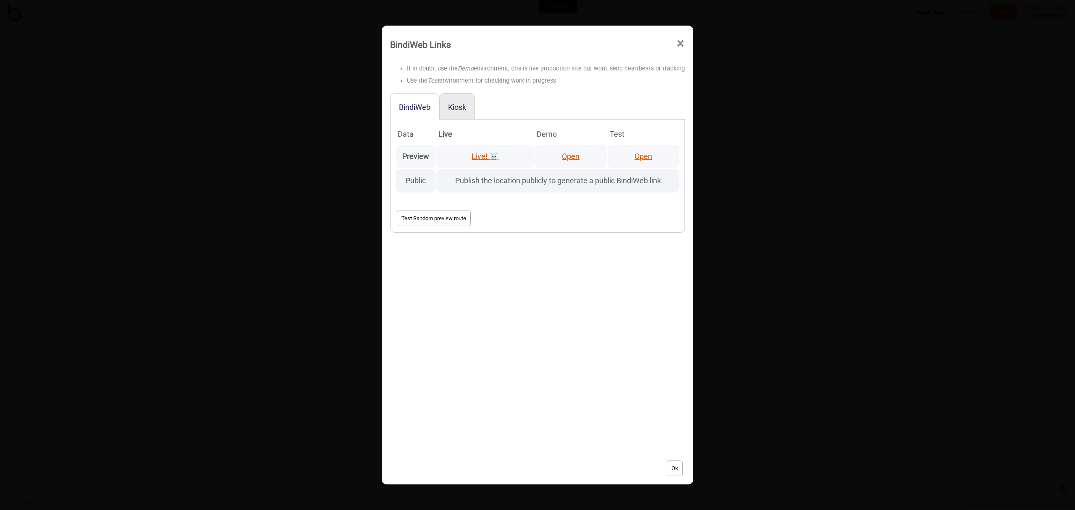
click at [644, 154] on link "Open" at bounding box center [643, 156] width 18 height 9
